Goal: Task Accomplishment & Management: Manage account settings

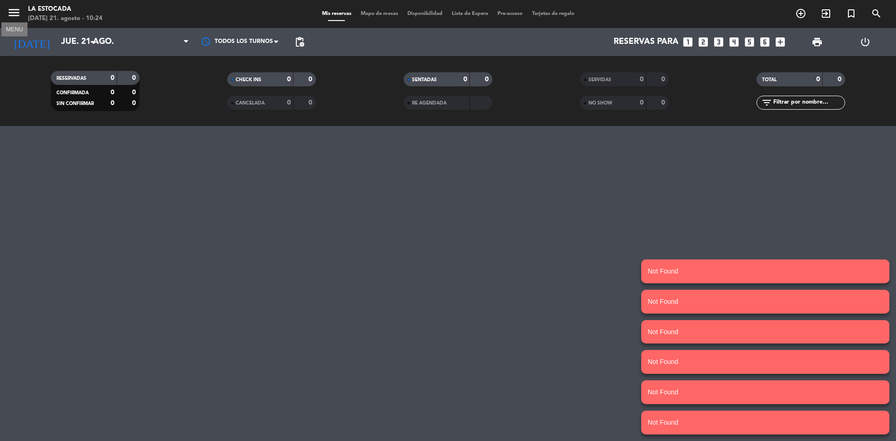
click at [17, 14] on icon "menu" at bounding box center [14, 13] width 14 height 14
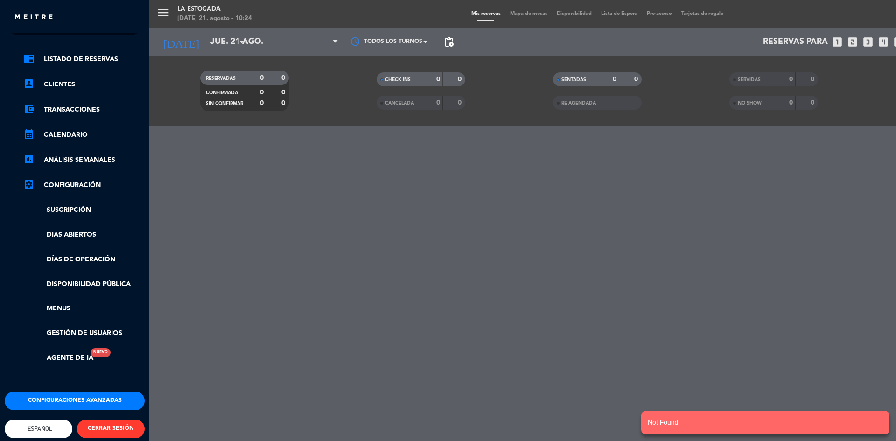
scroll to position [39, 0]
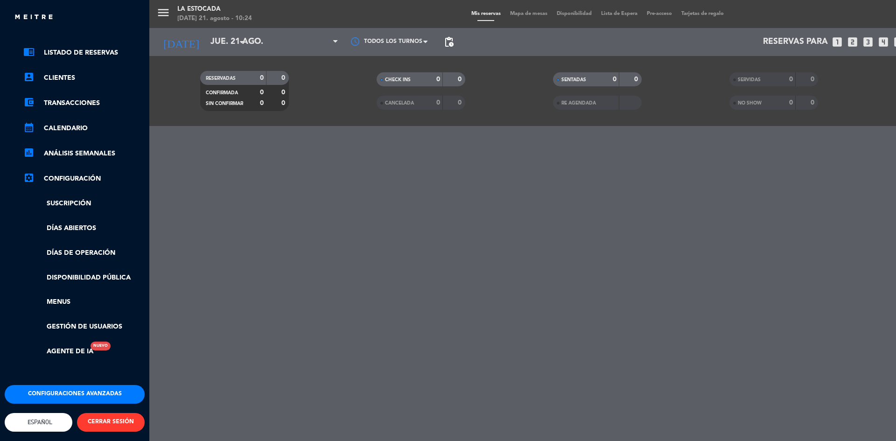
click at [114, 414] on button "CERRAR SESIÓN" at bounding box center [111, 422] width 68 height 19
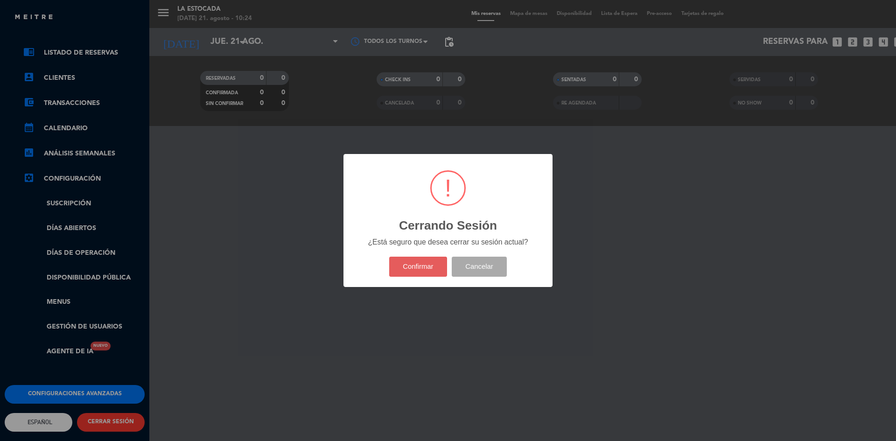
click at [424, 265] on button "Confirmar" at bounding box center [418, 267] width 58 height 20
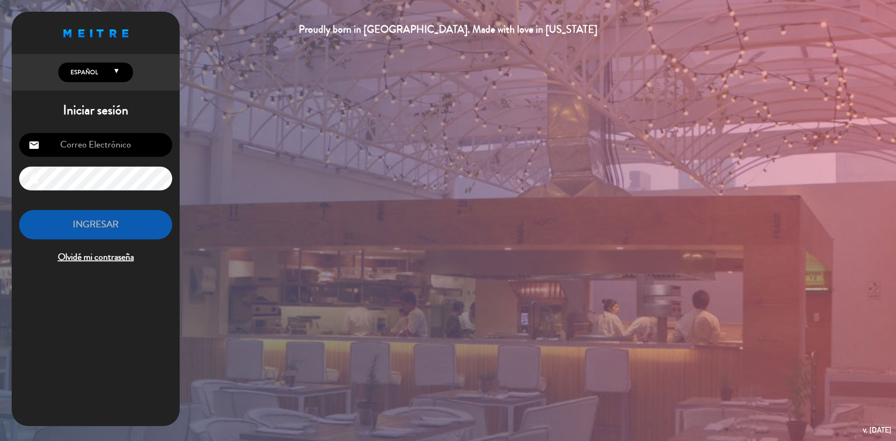
type input "danielaovejerom@gmail.com"
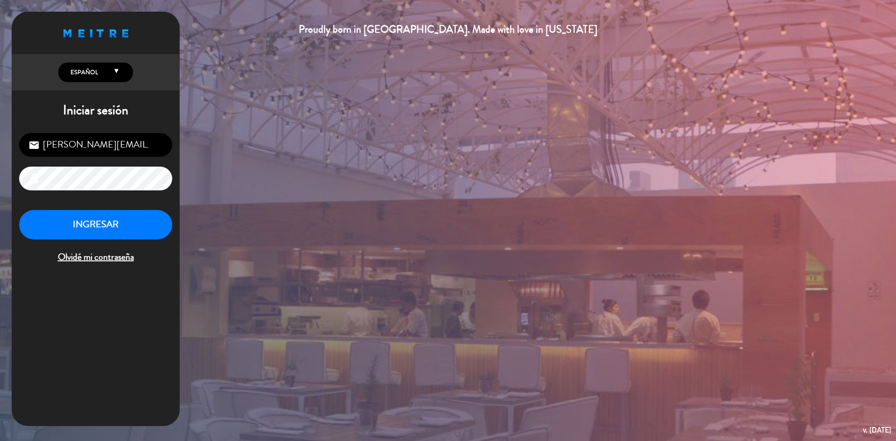
click at [0, 174] on div "Proudly born in Uruguay. Made with love in California English Español Português…" at bounding box center [448, 220] width 896 height 441
click at [49, 223] on button "INGRESAR" at bounding box center [95, 224] width 153 height 29
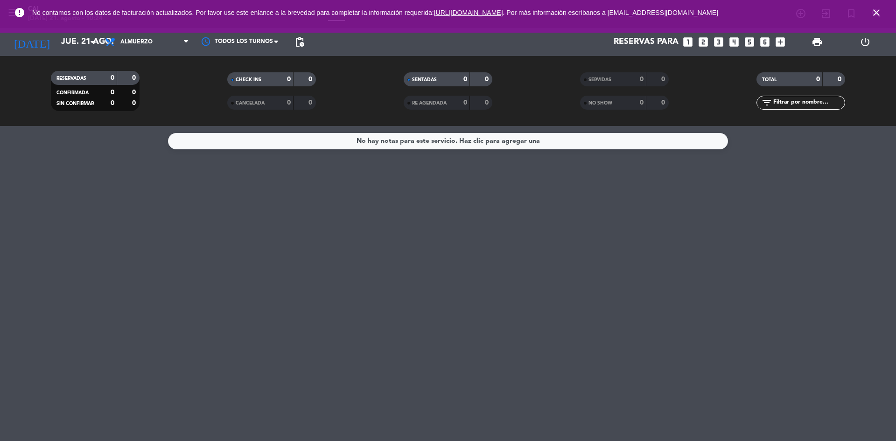
click at [879, 8] on icon "close" at bounding box center [875, 12] width 11 height 11
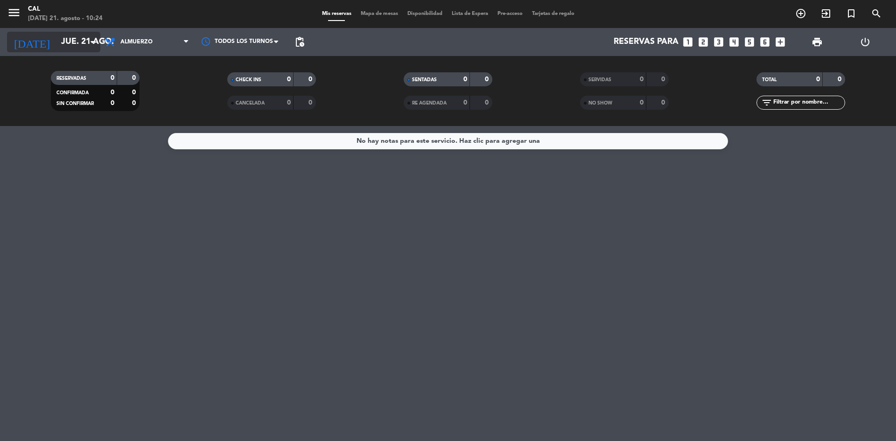
click at [56, 40] on input "jue. 21 ago." at bounding box center [110, 42] width 108 height 19
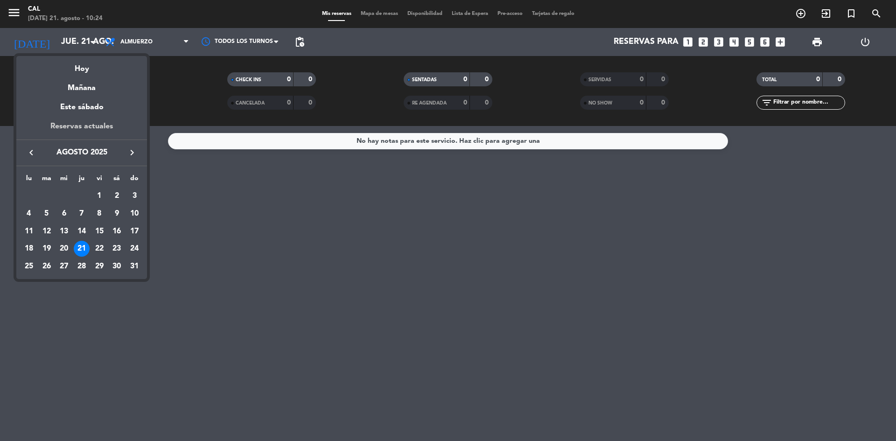
click at [77, 122] on div "Reservas actuales" at bounding box center [81, 129] width 131 height 19
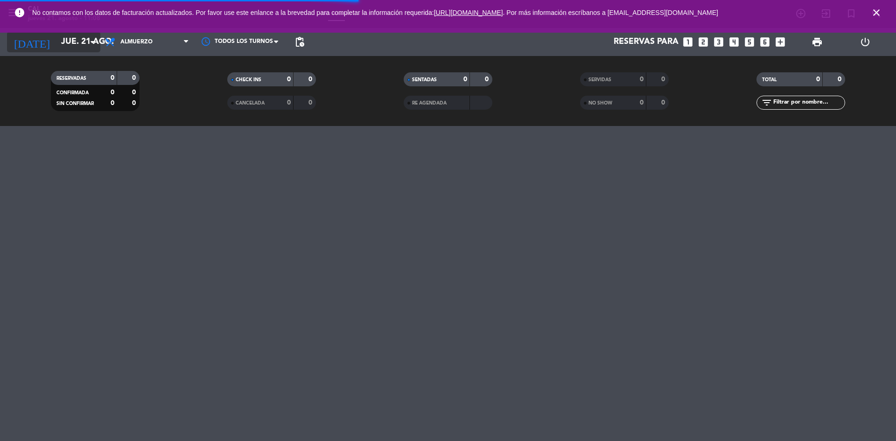
click at [80, 43] on input "jue. 21 ago." at bounding box center [110, 42] width 108 height 19
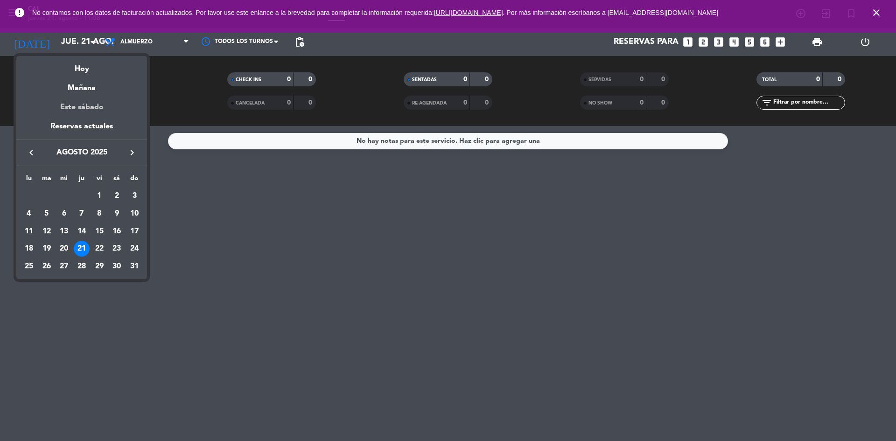
click at [100, 120] on div "Este sábado" at bounding box center [81, 107] width 131 height 26
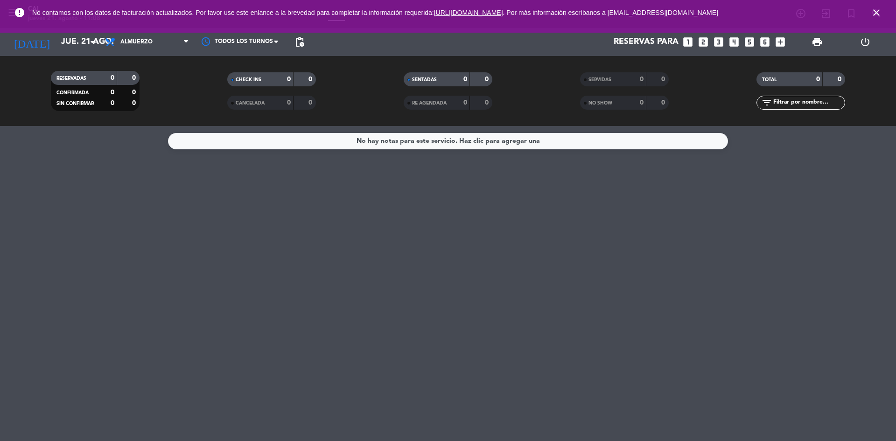
type input "sáb. 23 ago."
click at [169, 41] on span "Almuerzo" at bounding box center [146, 42] width 93 height 21
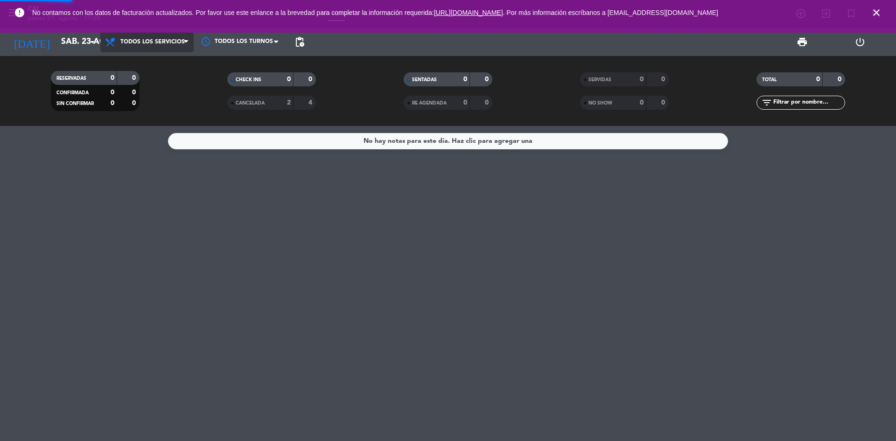
click at [160, 59] on div "menu CAL [DATE] 21. agosto - 11:08 Mis reservas Mapa de mesas Disponibilidad Li…" at bounding box center [448, 63] width 896 height 126
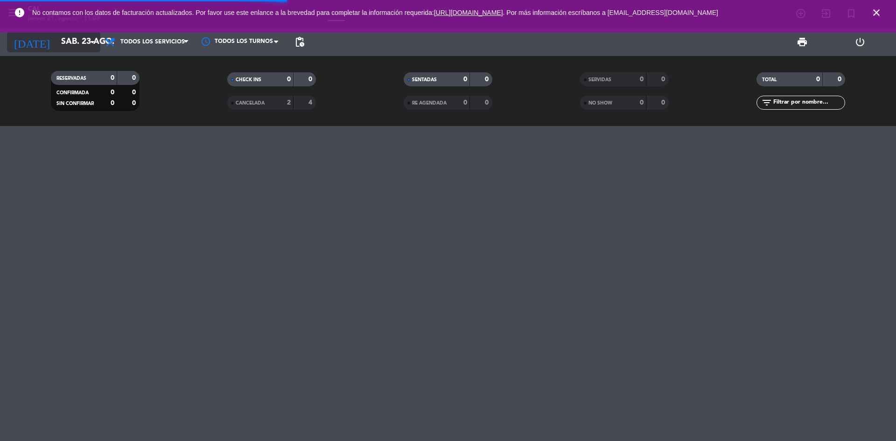
click at [83, 44] on input "sáb. 23 ago." at bounding box center [110, 42] width 108 height 19
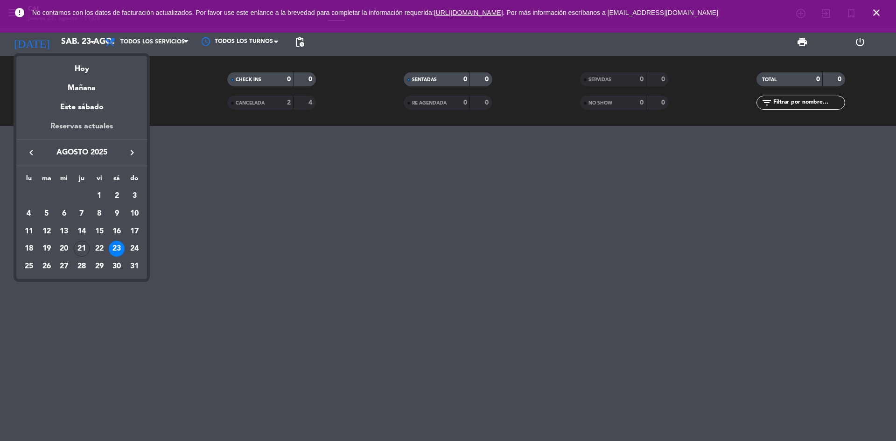
click at [108, 124] on div "Reservas actuales" at bounding box center [81, 129] width 131 height 19
